Goal: Task Accomplishment & Management: Manage account settings

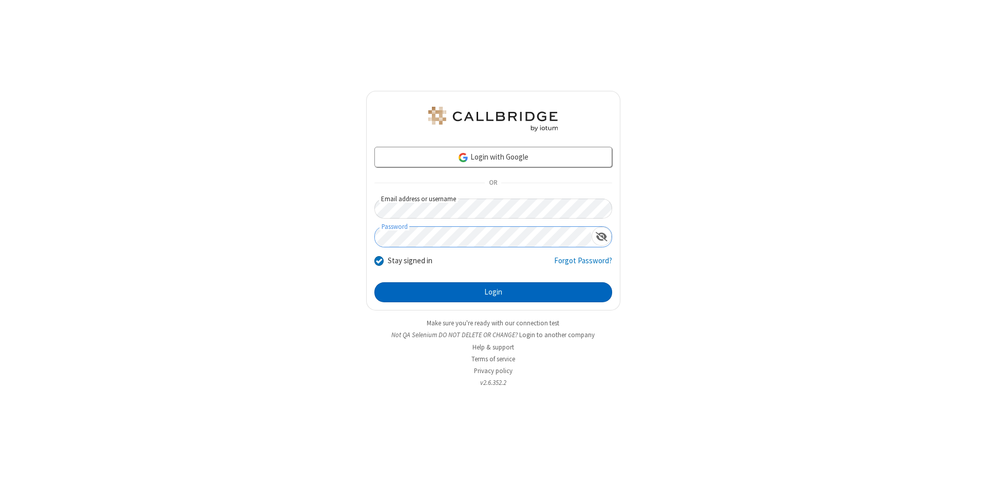
click at [493, 293] on button "Login" at bounding box center [493, 292] width 238 height 21
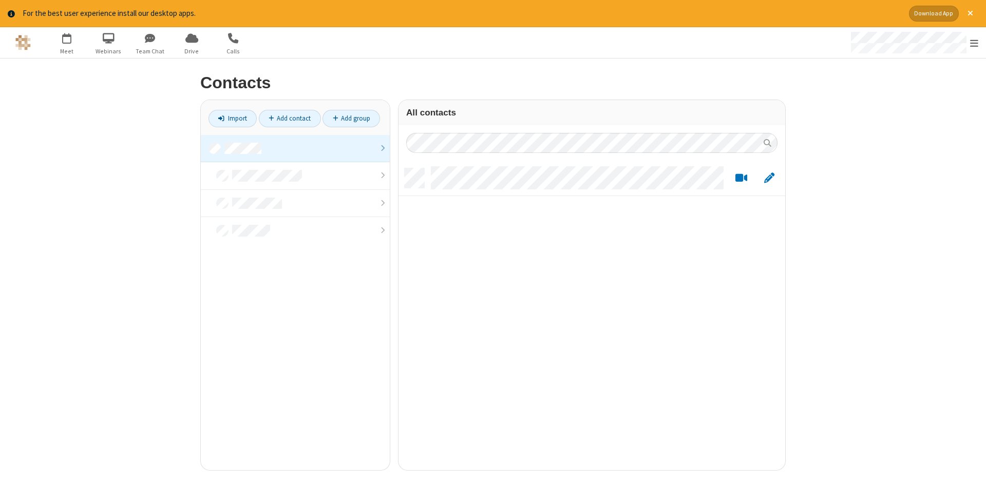
scroll to position [310, 387]
click at [295, 148] on link at bounding box center [295, 149] width 189 height 28
click at [290, 118] on link "Add contact" at bounding box center [290, 118] width 62 height 17
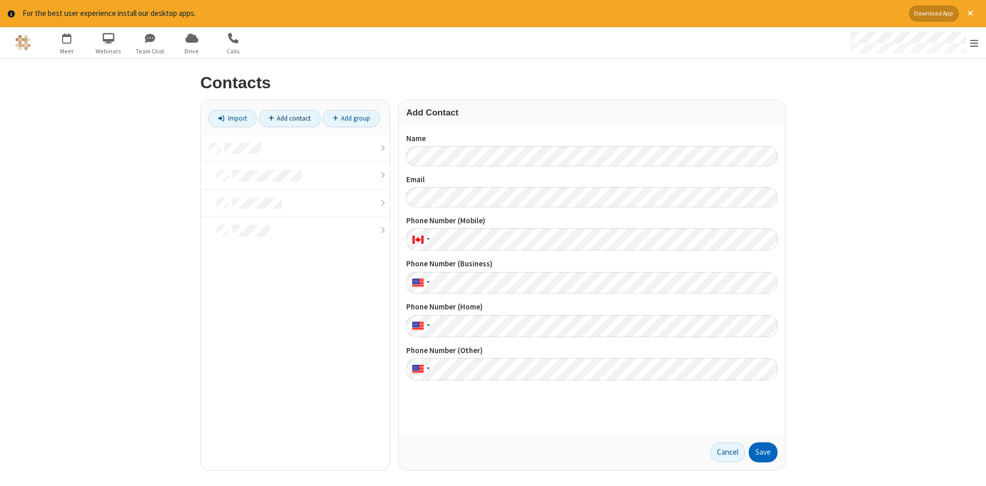
click at [763, 452] on button "Save" at bounding box center [763, 453] width 29 height 21
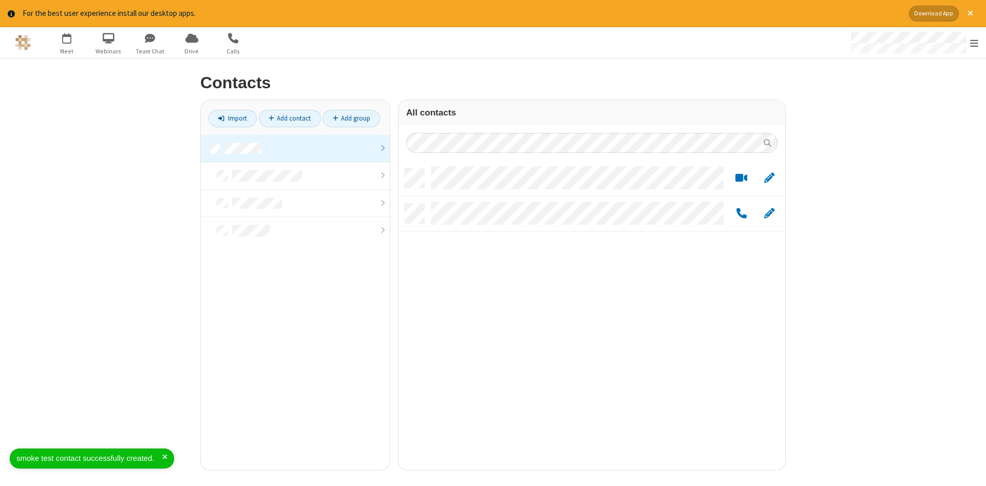
scroll to position [310, 387]
click at [290, 118] on link "Add contact" at bounding box center [290, 118] width 62 height 17
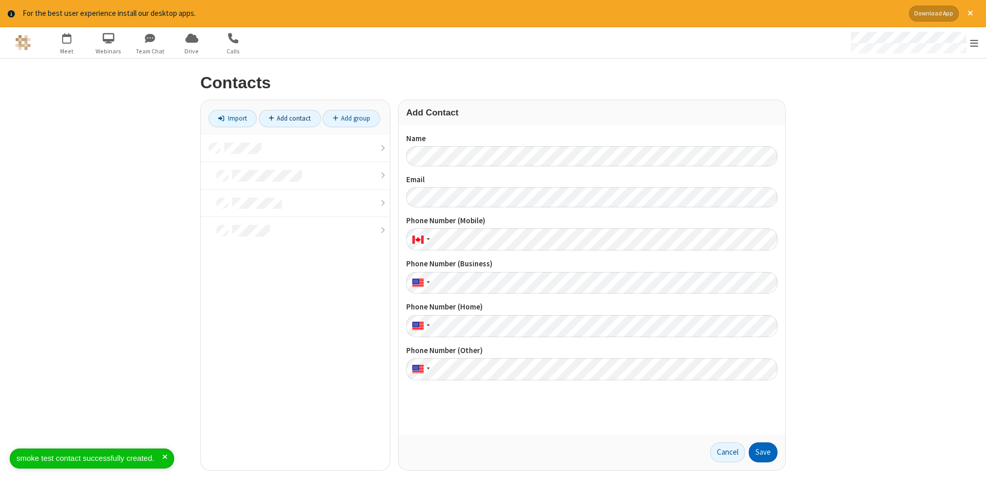
click at [763, 452] on button "Save" at bounding box center [763, 453] width 29 height 21
